Goal: Information Seeking & Learning: Check status

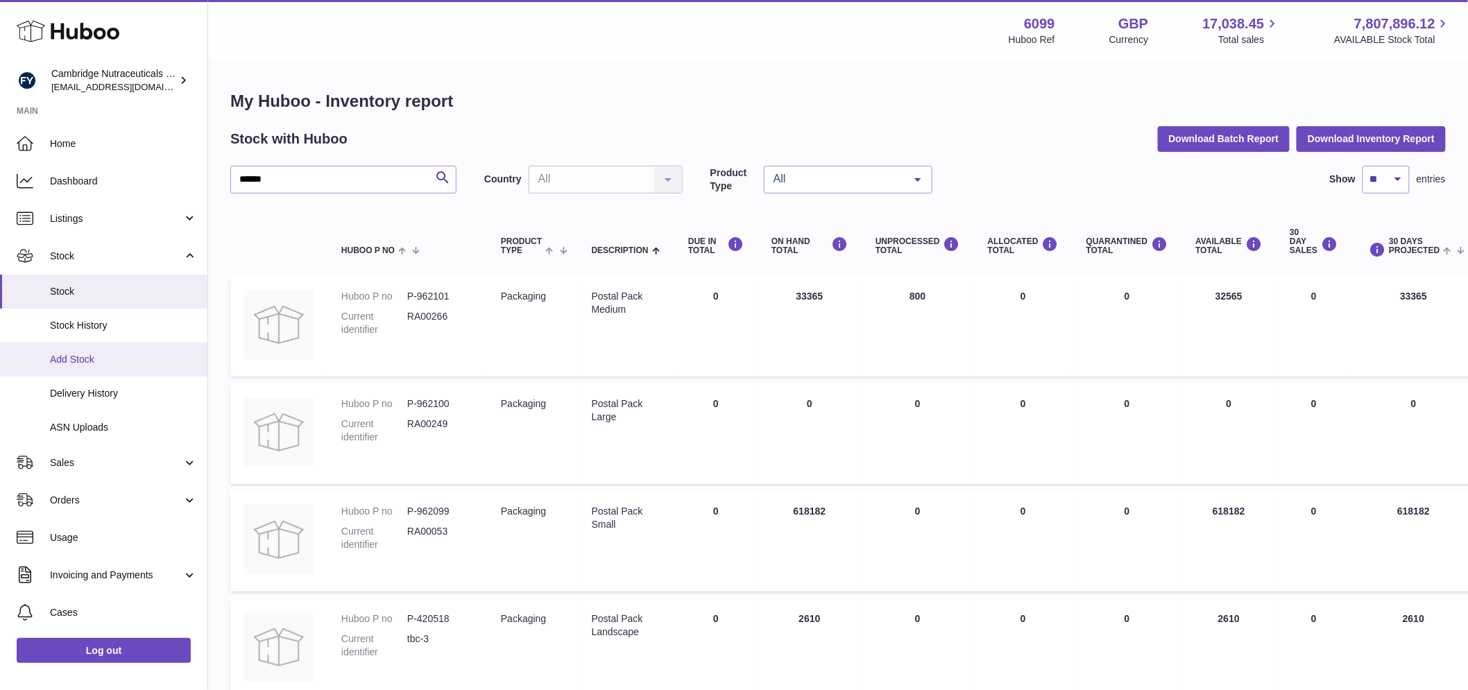
click at [117, 358] on span "Add Stock" at bounding box center [123, 359] width 147 height 13
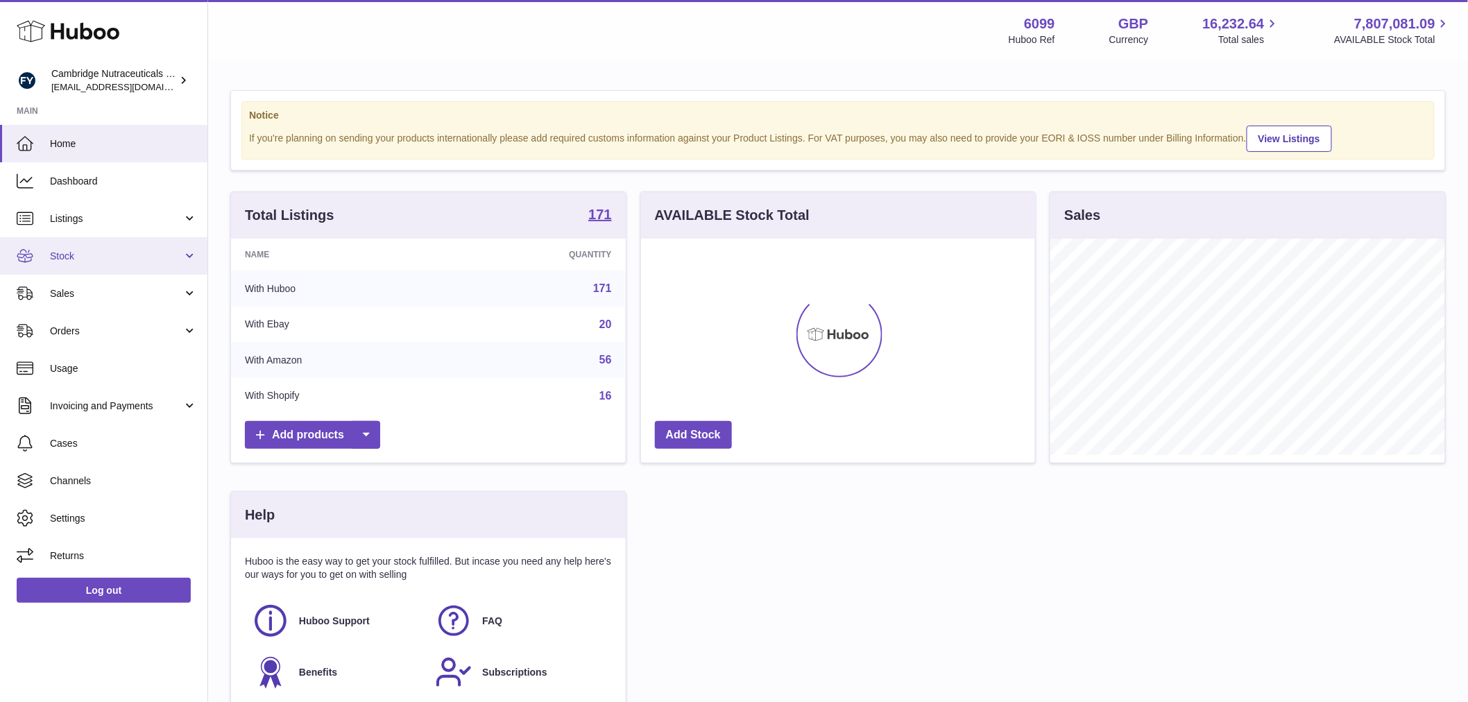
scroll to position [217, 394]
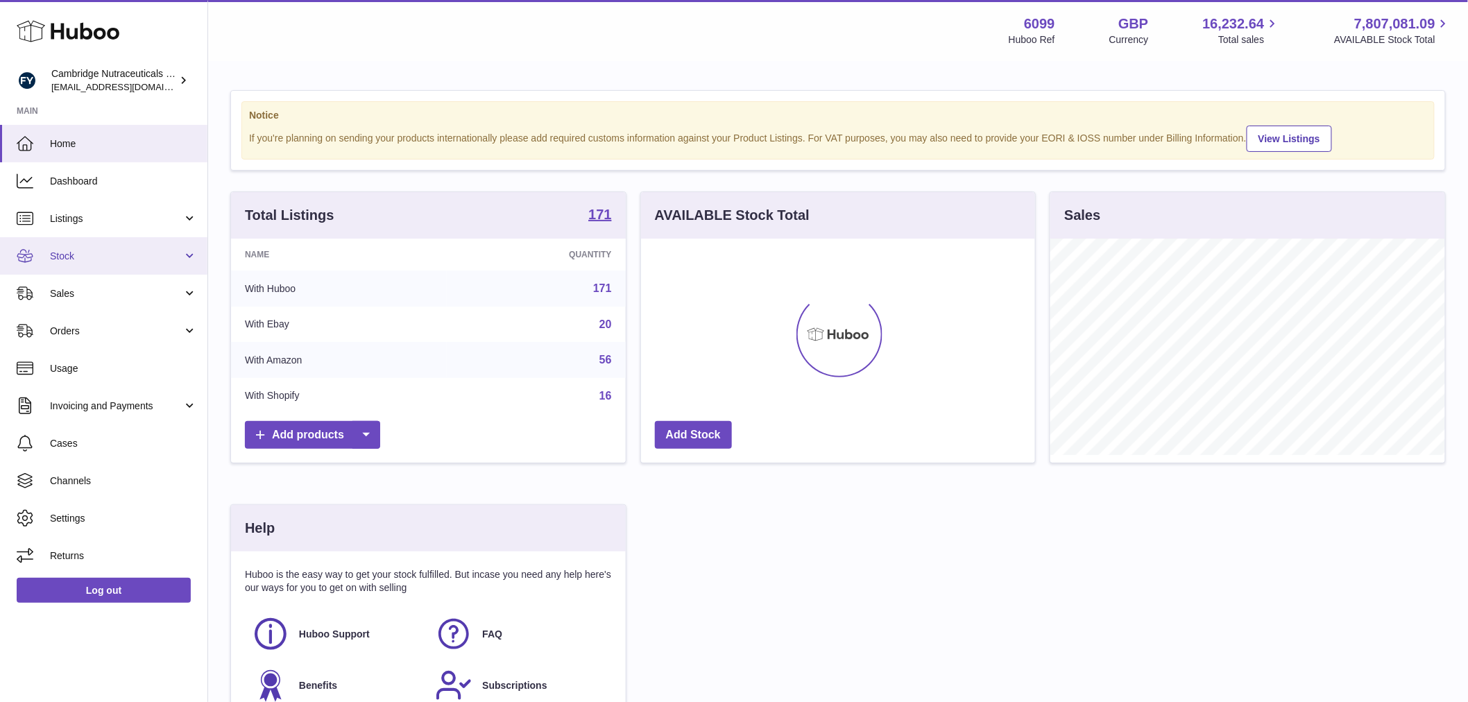
click at [70, 261] on span "Stock" at bounding box center [116, 256] width 133 height 13
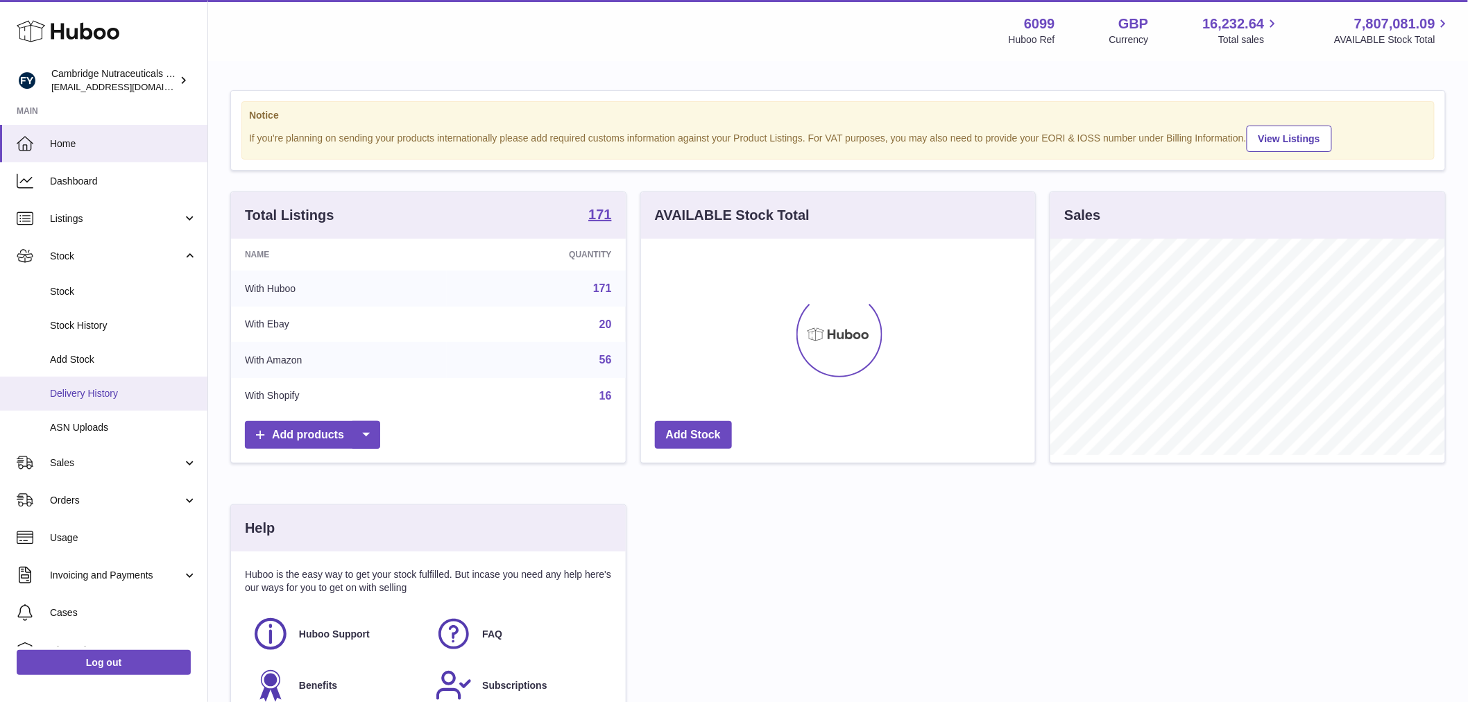
click at [123, 387] on span "Delivery History" at bounding box center [123, 393] width 147 height 13
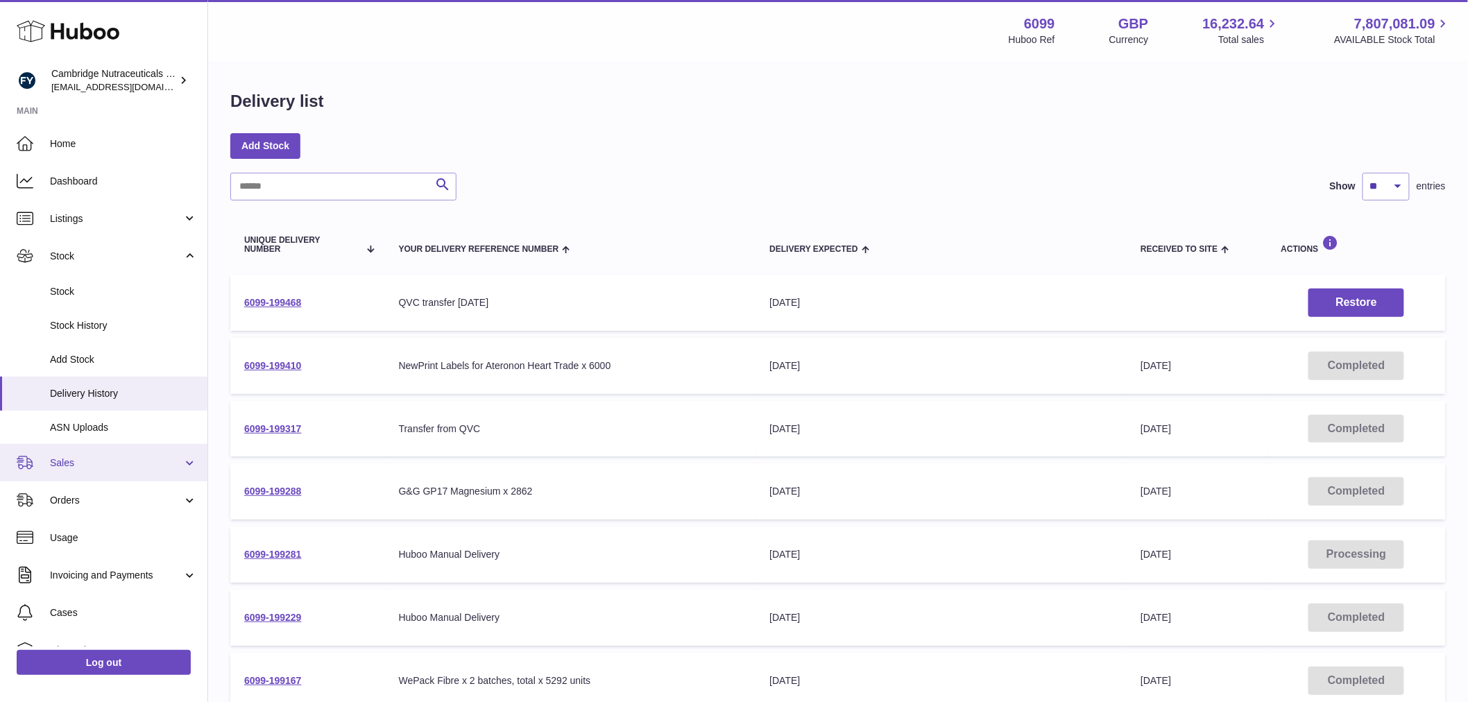
click at [114, 460] on span "Sales" at bounding box center [116, 463] width 133 height 13
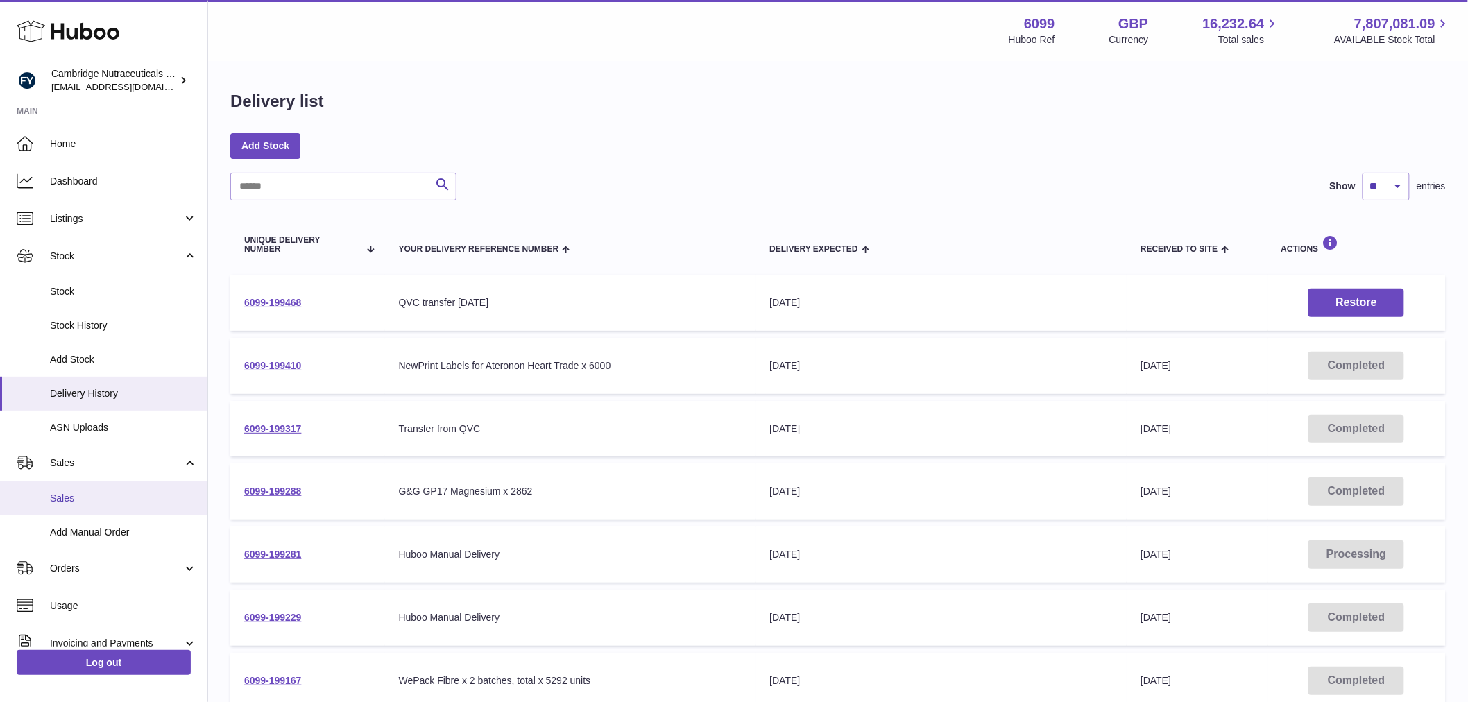
click at [109, 498] on span "Sales" at bounding box center [123, 498] width 147 height 13
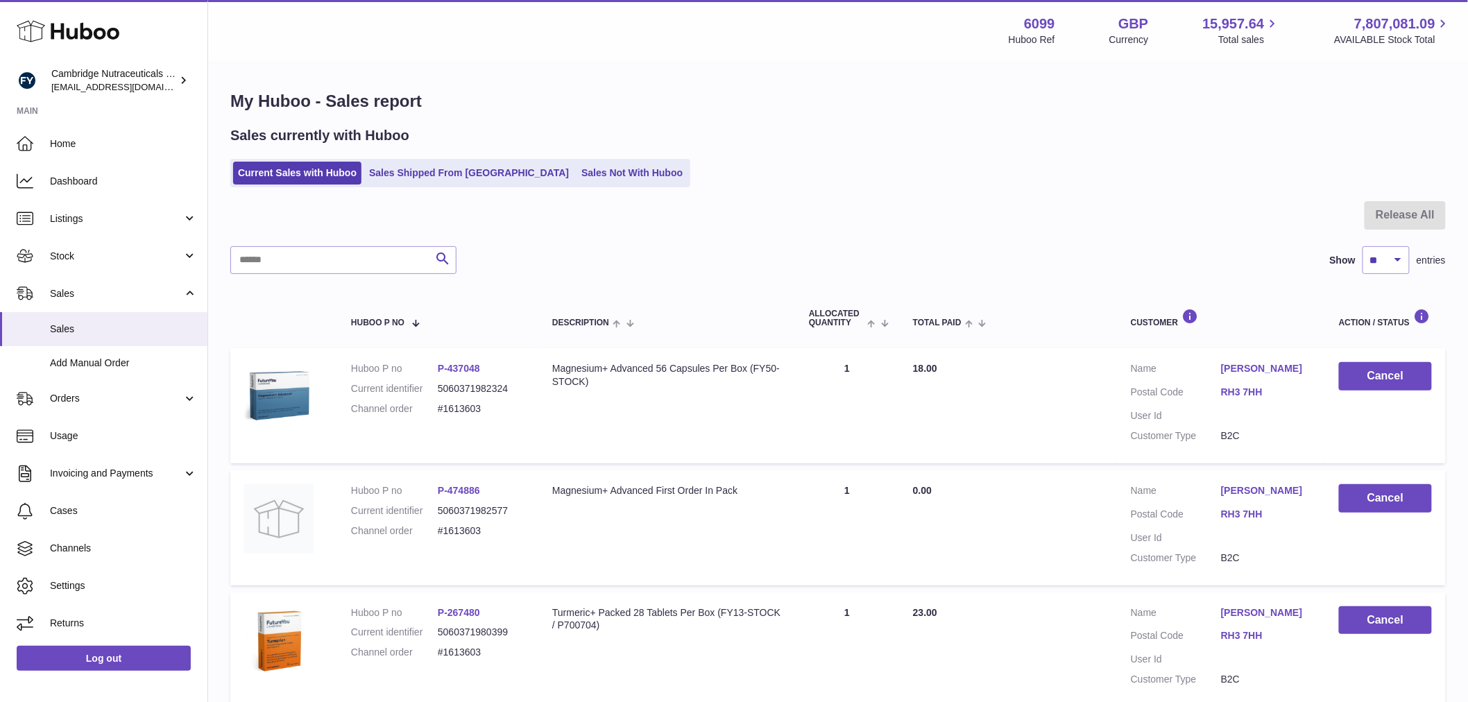
click at [445, 182] on link "Sales Shipped From Huboo" at bounding box center [469, 173] width 210 height 23
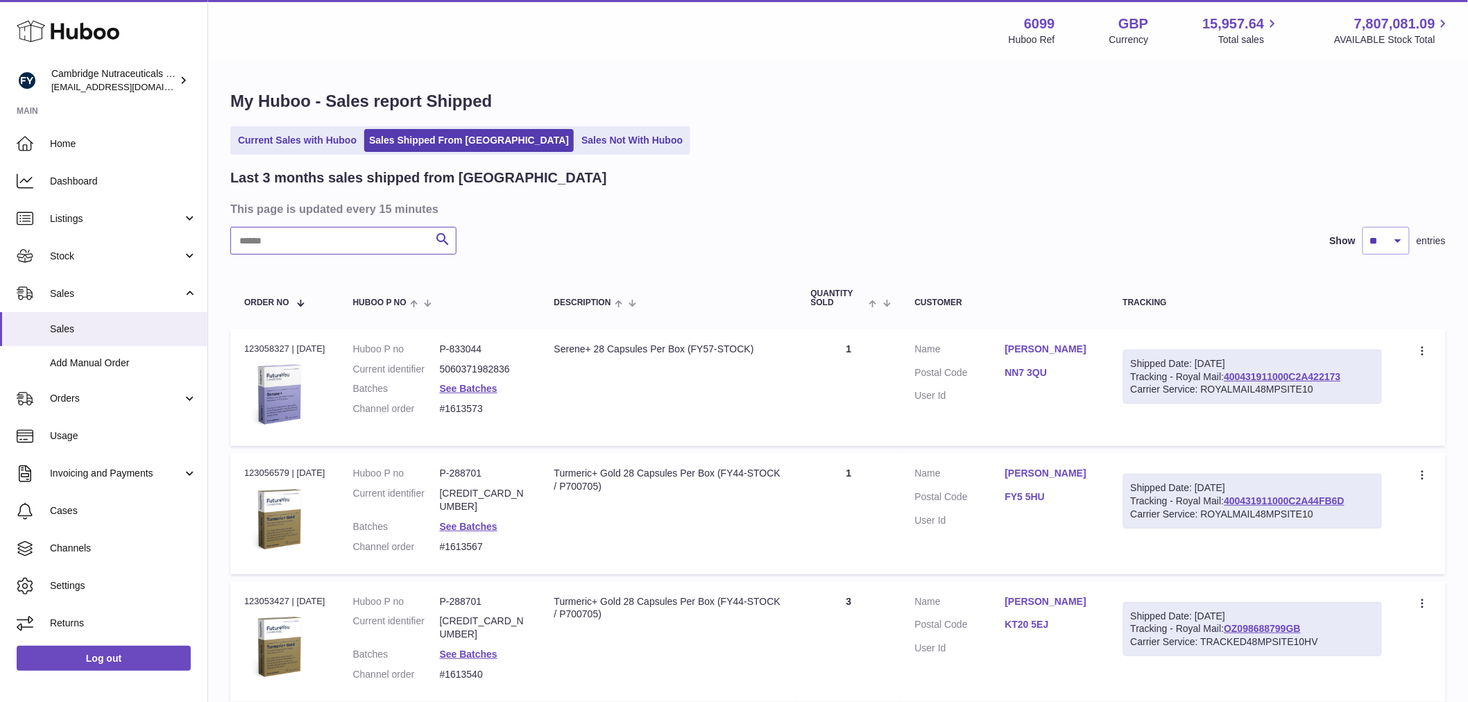
click at [352, 251] on input "text" at bounding box center [343, 241] width 226 height 28
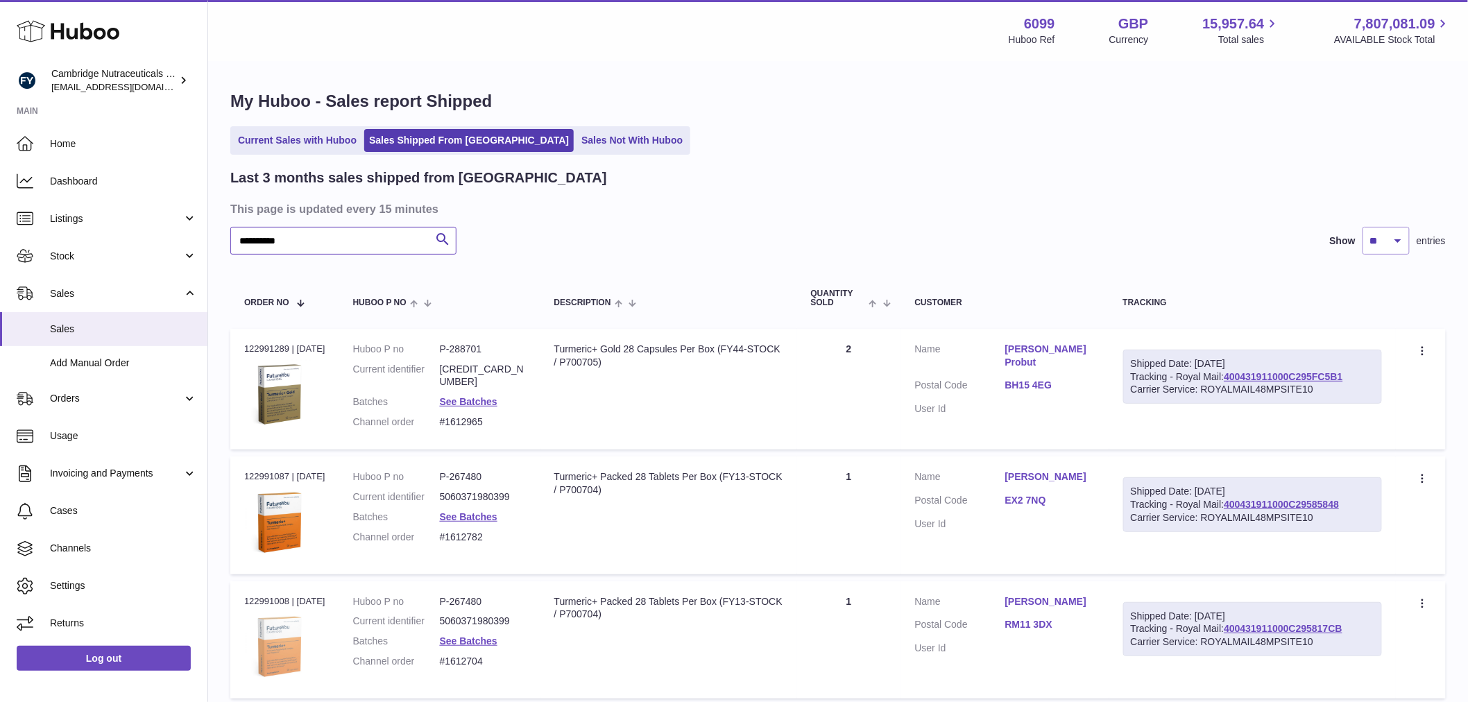
type input "**********"
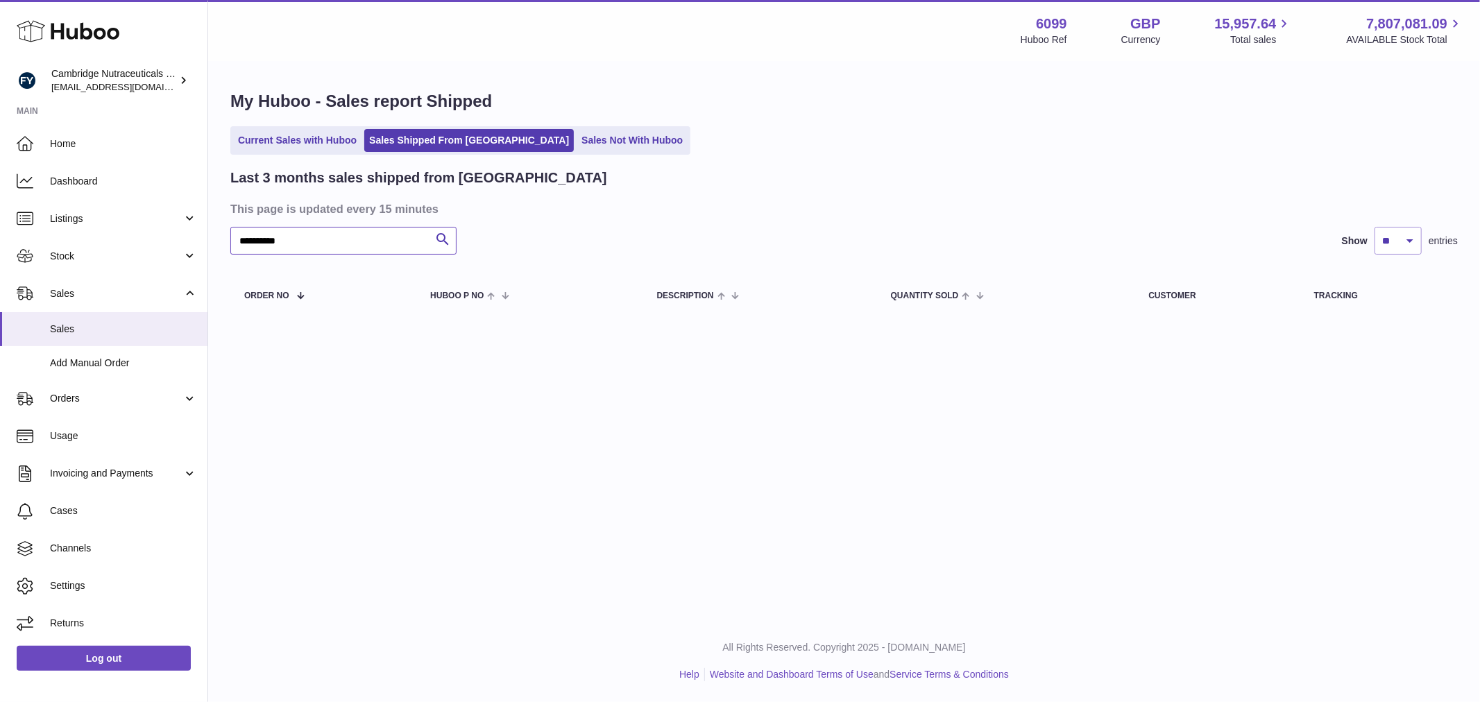
drag, startPoint x: 322, startPoint y: 231, endPoint x: 210, endPoint y: 236, distance: 112.5
click at [192, 246] on div "**********" at bounding box center [740, 351] width 1480 height 702
drag, startPoint x: 296, startPoint y: 137, endPoint x: 313, endPoint y: 178, distance: 45.1
click at [296, 137] on link "Current Sales with Huboo" at bounding box center [297, 140] width 128 height 23
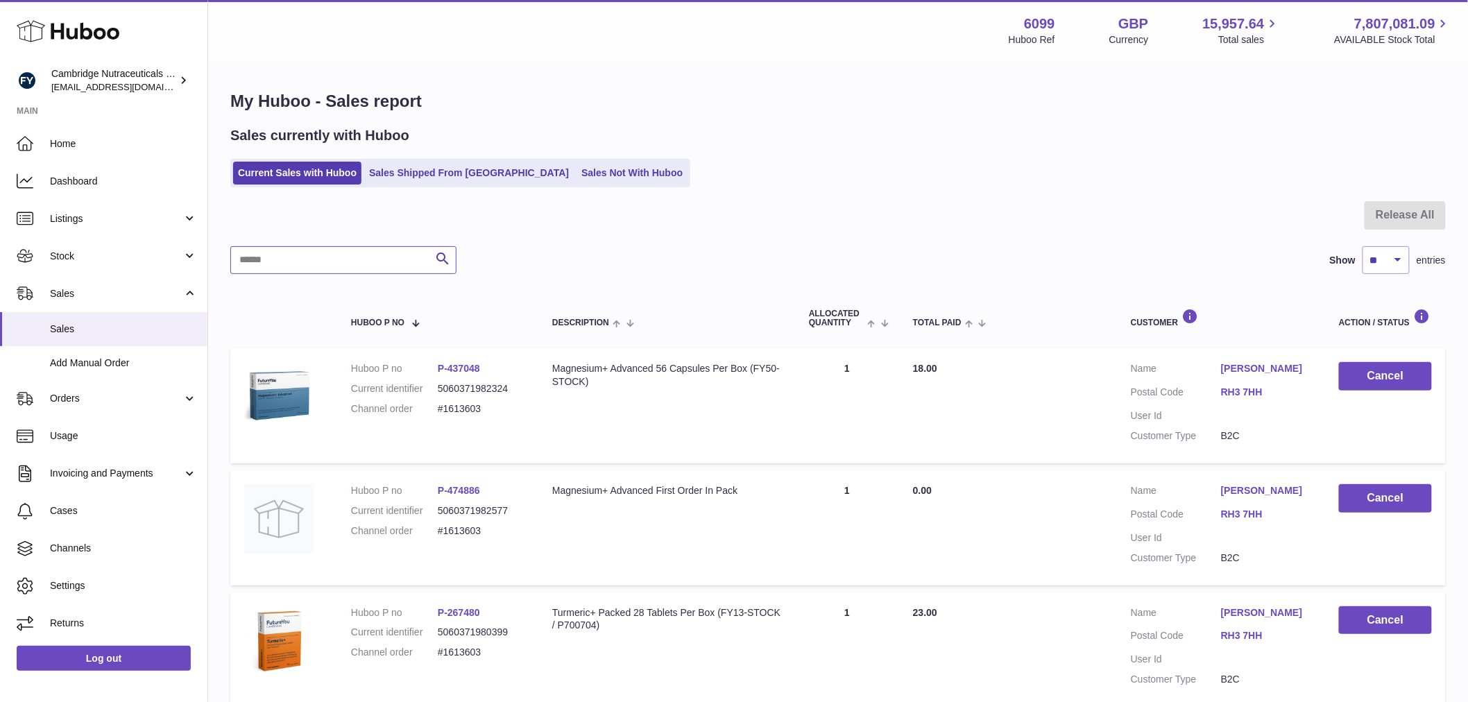
click at [314, 272] on input "text" at bounding box center [343, 260] width 226 height 28
paste input "**********"
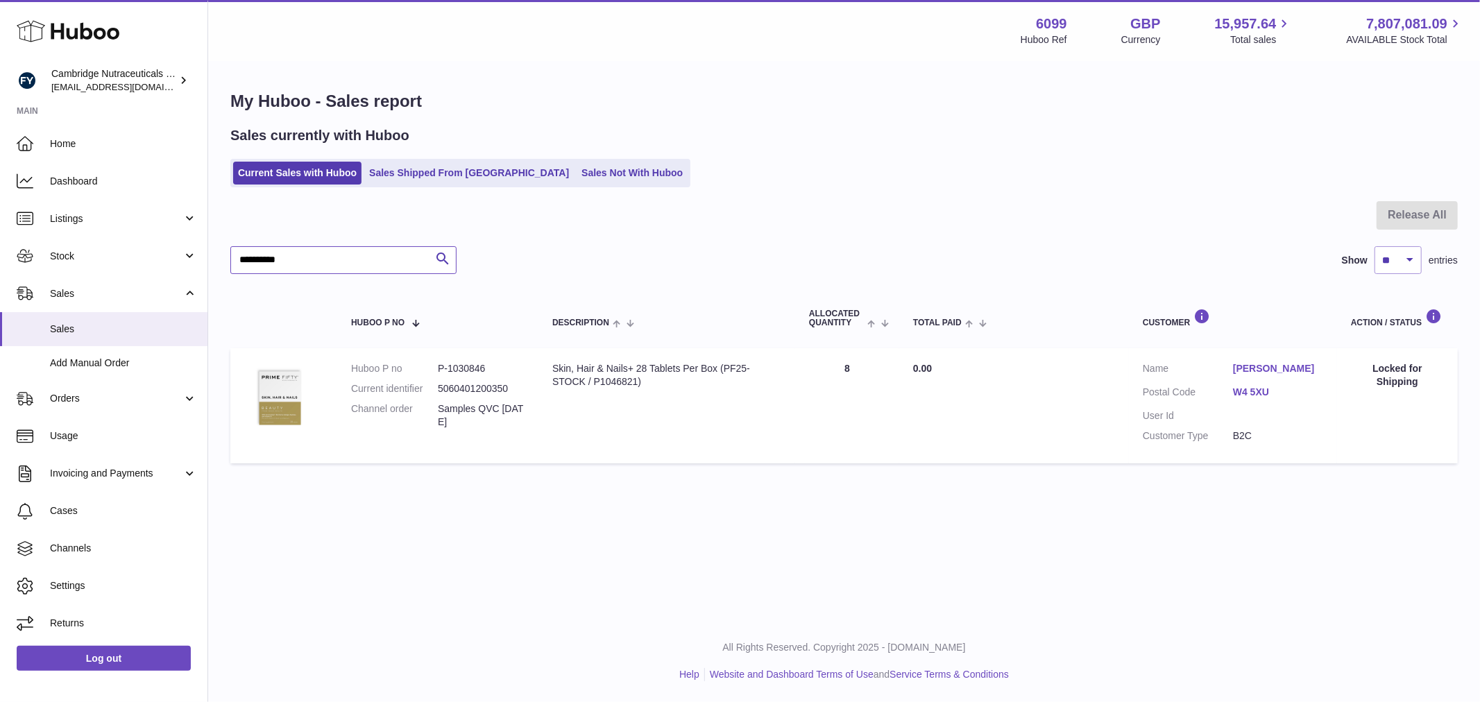
type input "**********"
click at [71, 250] on span "Stock" at bounding box center [116, 256] width 133 height 13
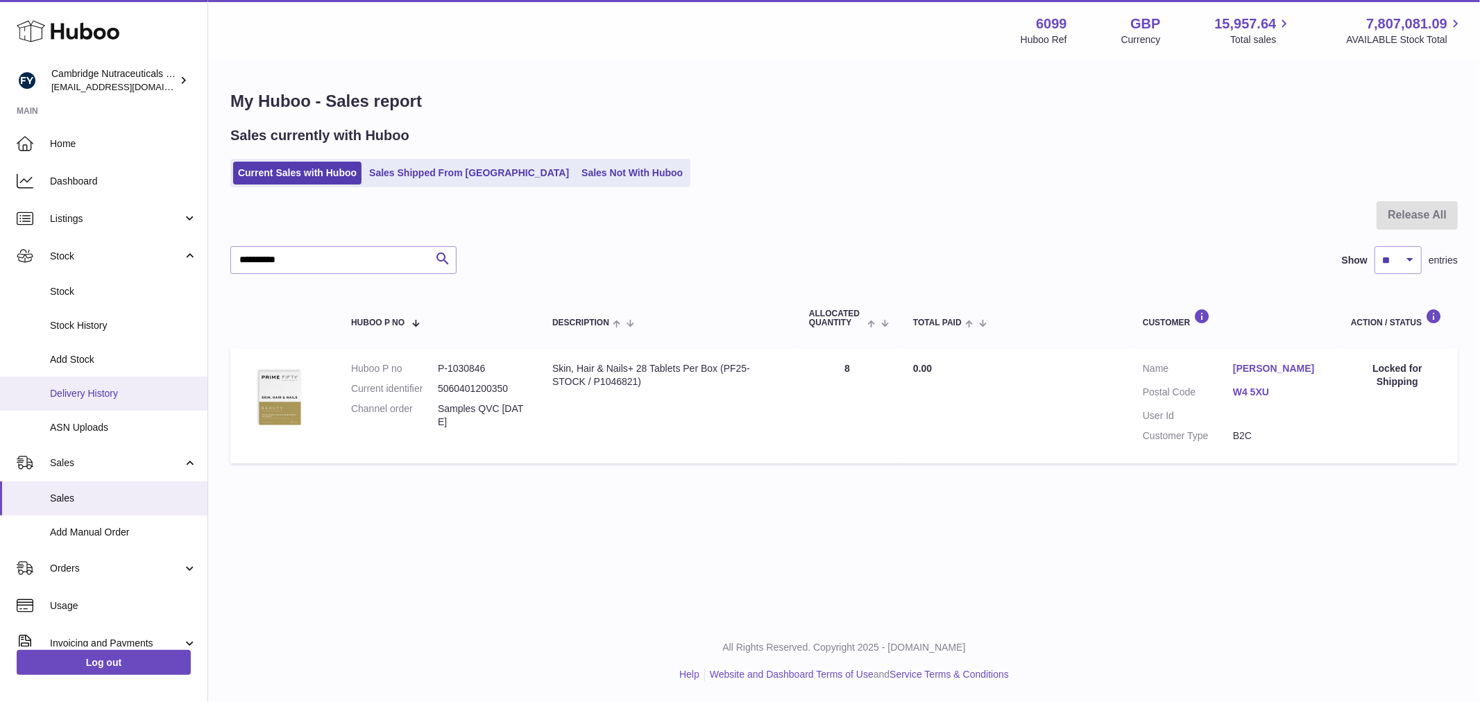
click at [92, 387] on span "Delivery History" at bounding box center [123, 393] width 147 height 13
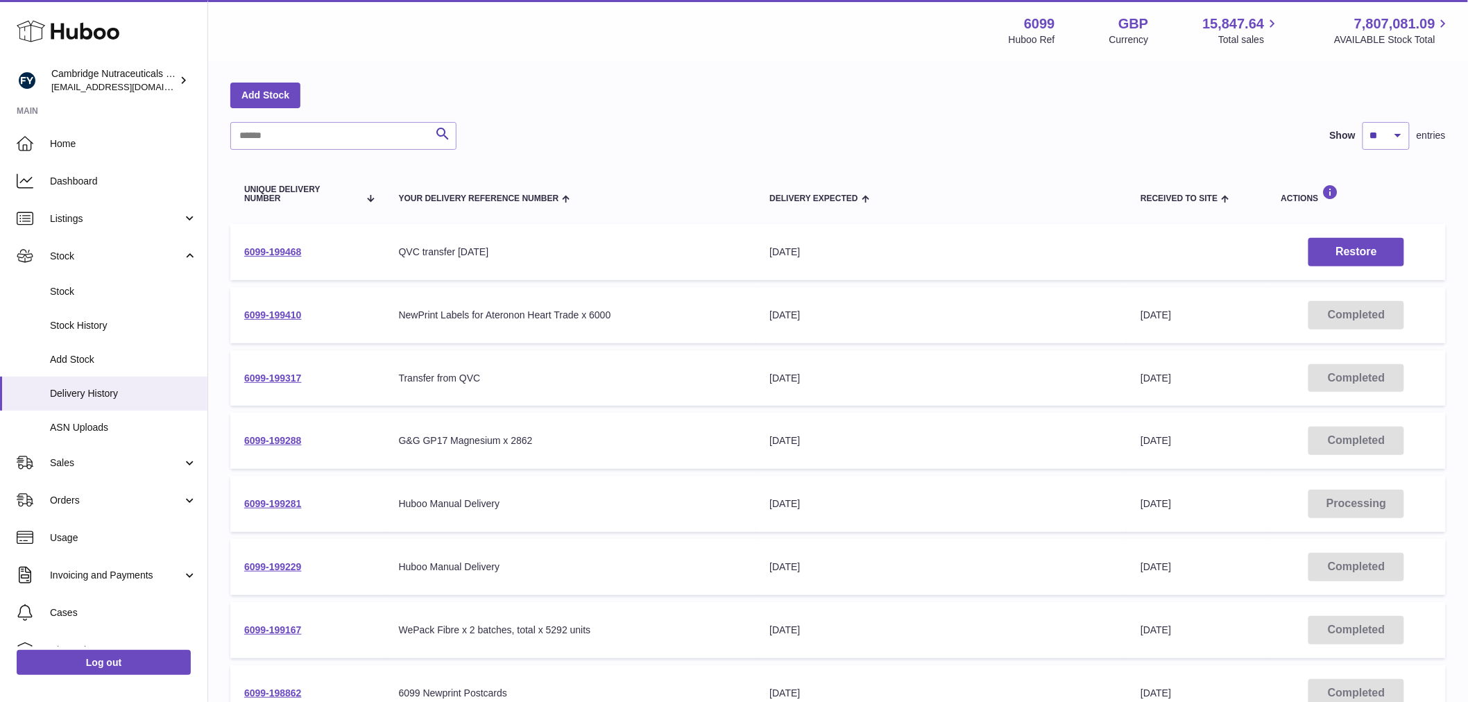
scroll to position [77, 0]
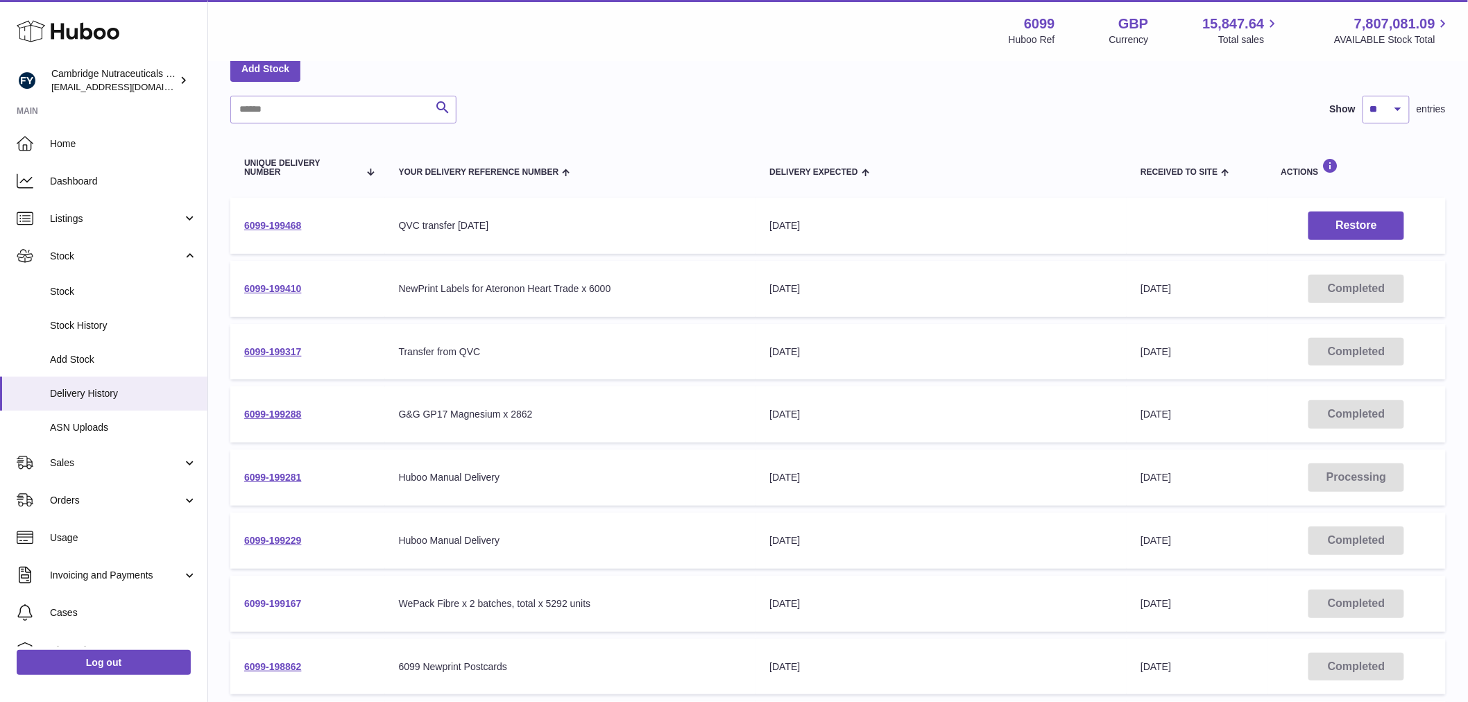
click at [266, 598] on link "6099-199167" at bounding box center [273, 603] width 58 height 11
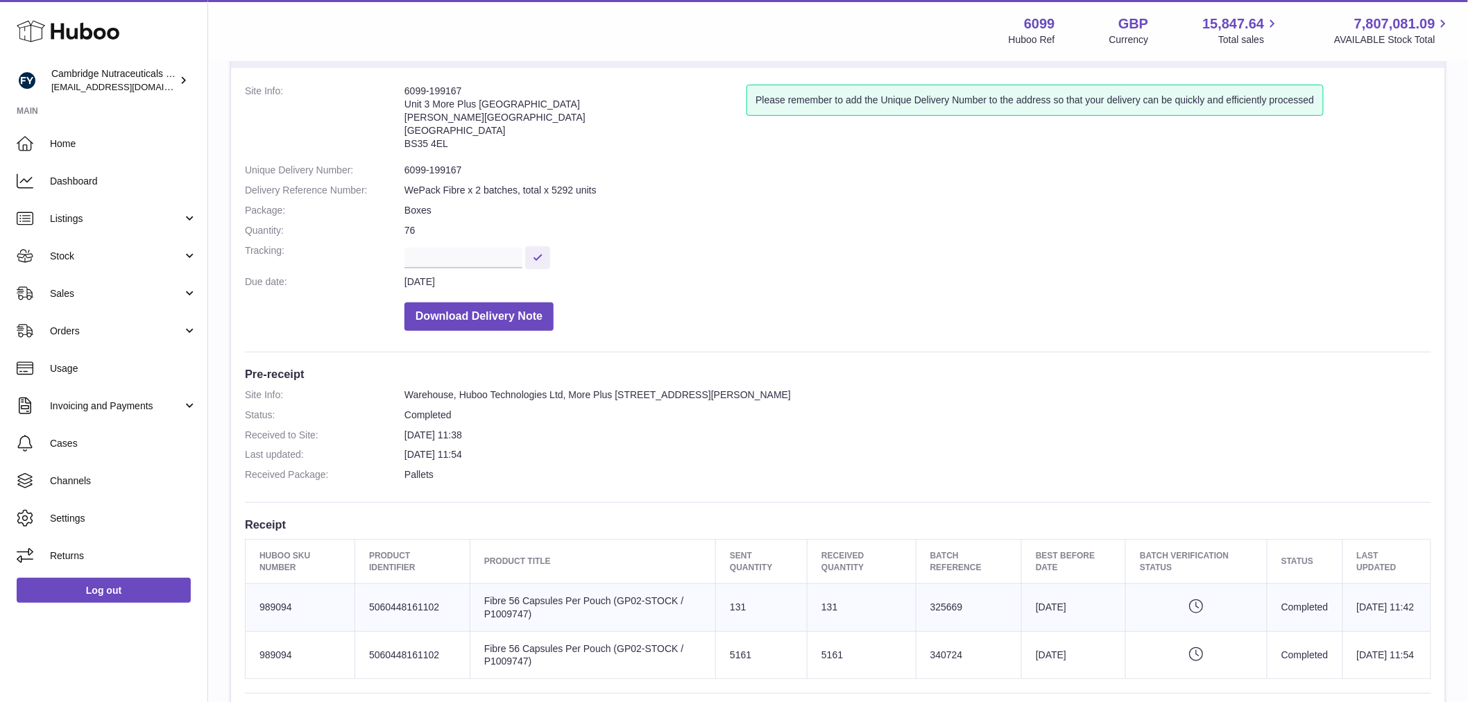
scroll to position [154, 0]
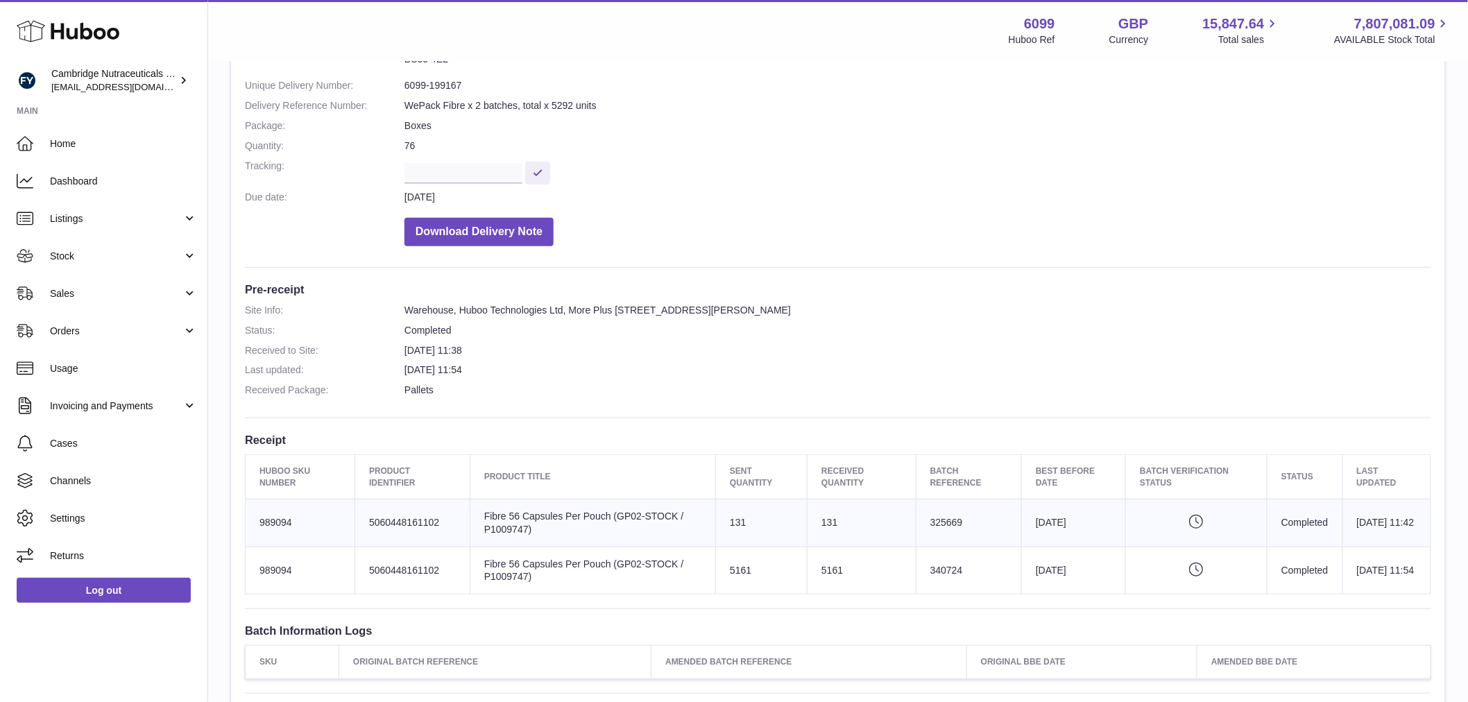
click at [949, 567] on td "Batch Reference 340724" at bounding box center [968, 571] width 105 height 48
copy td "340724"
